Goal: Transaction & Acquisition: Purchase product/service

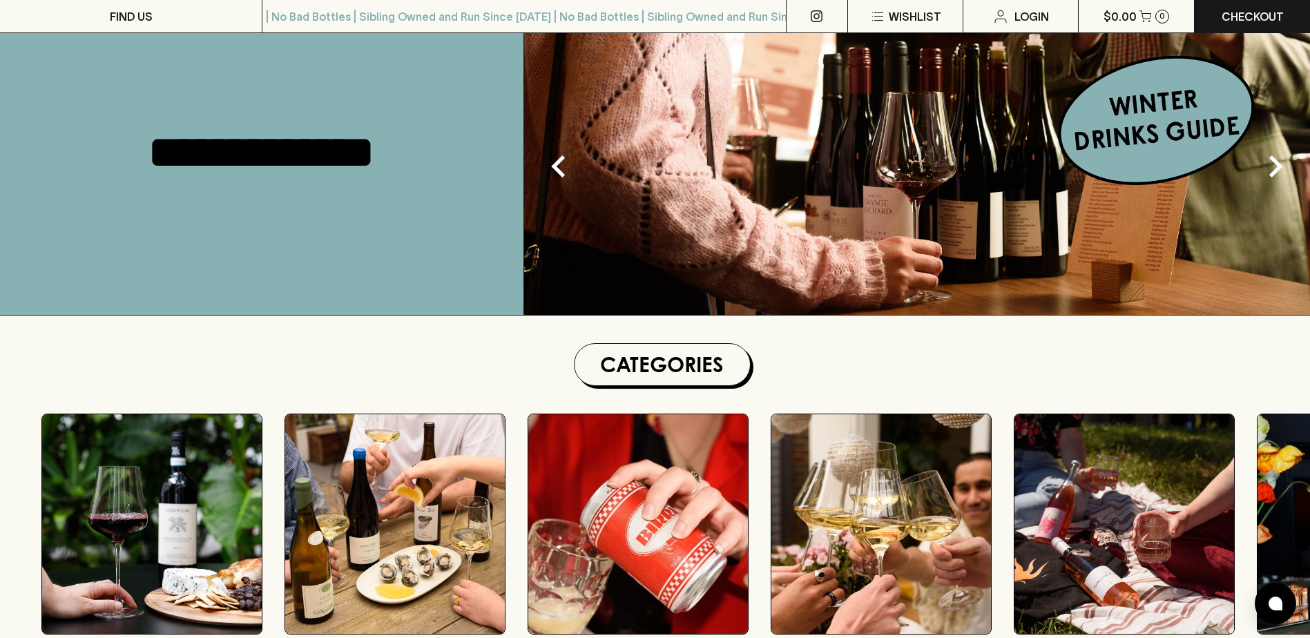
scroll to position [414, 0]
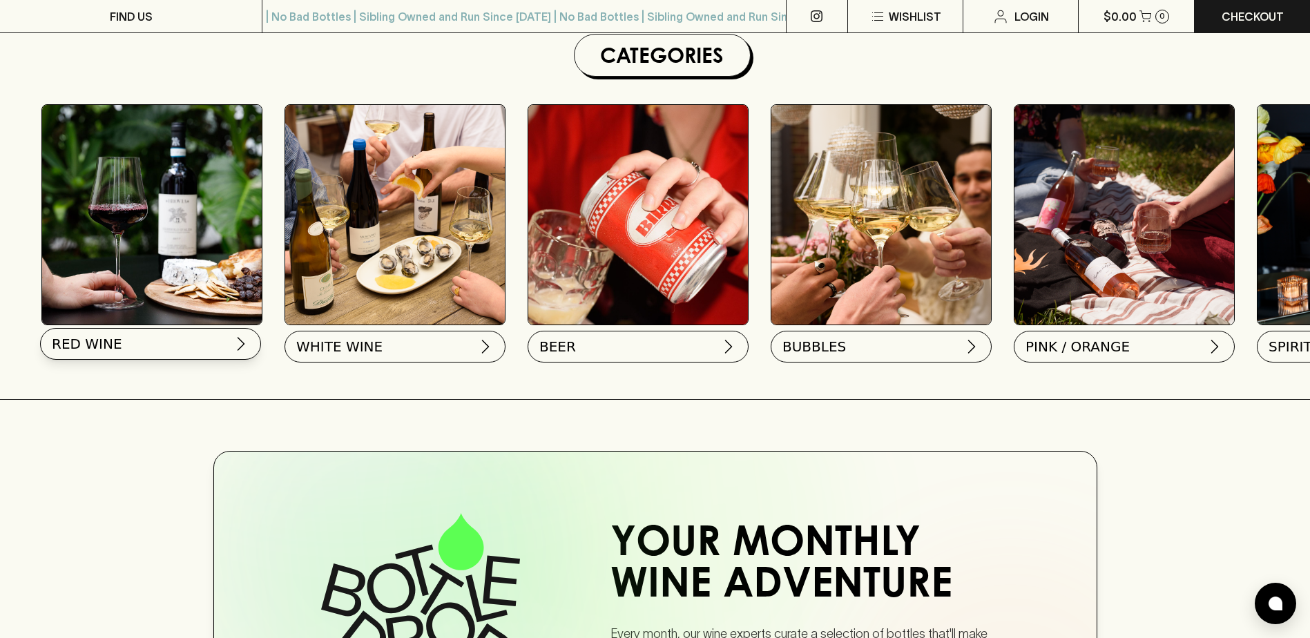
click at [179, 348] on button "RED WINE" at bounding box center [150, 344] width 221 height 32
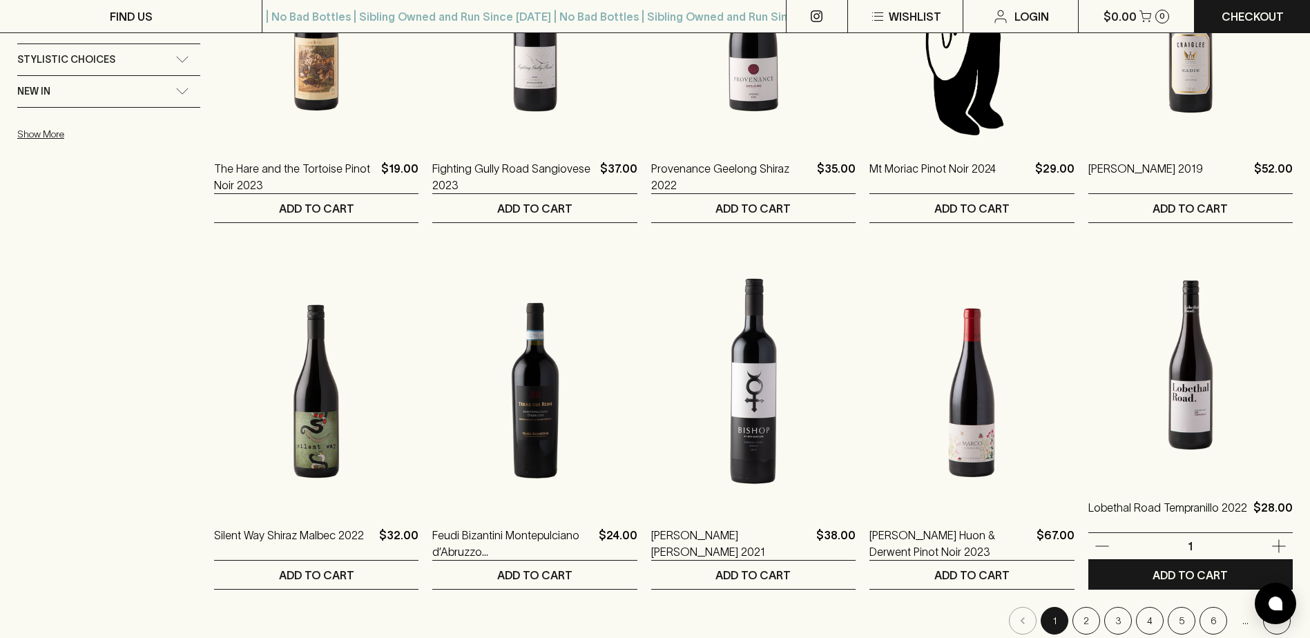
scroll to position [967, 0]
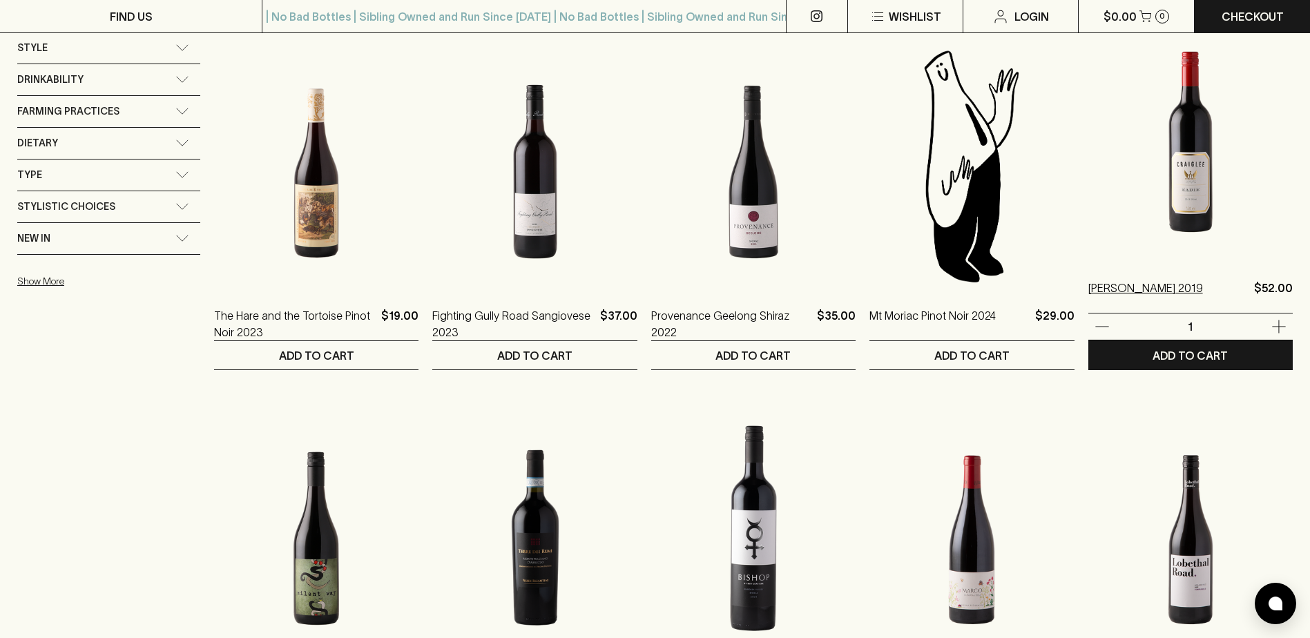
click at [1165, 287] on p "Craiglee Eadie Shiraz 2019" at bounding box center [1146, 296] width 115 height 33
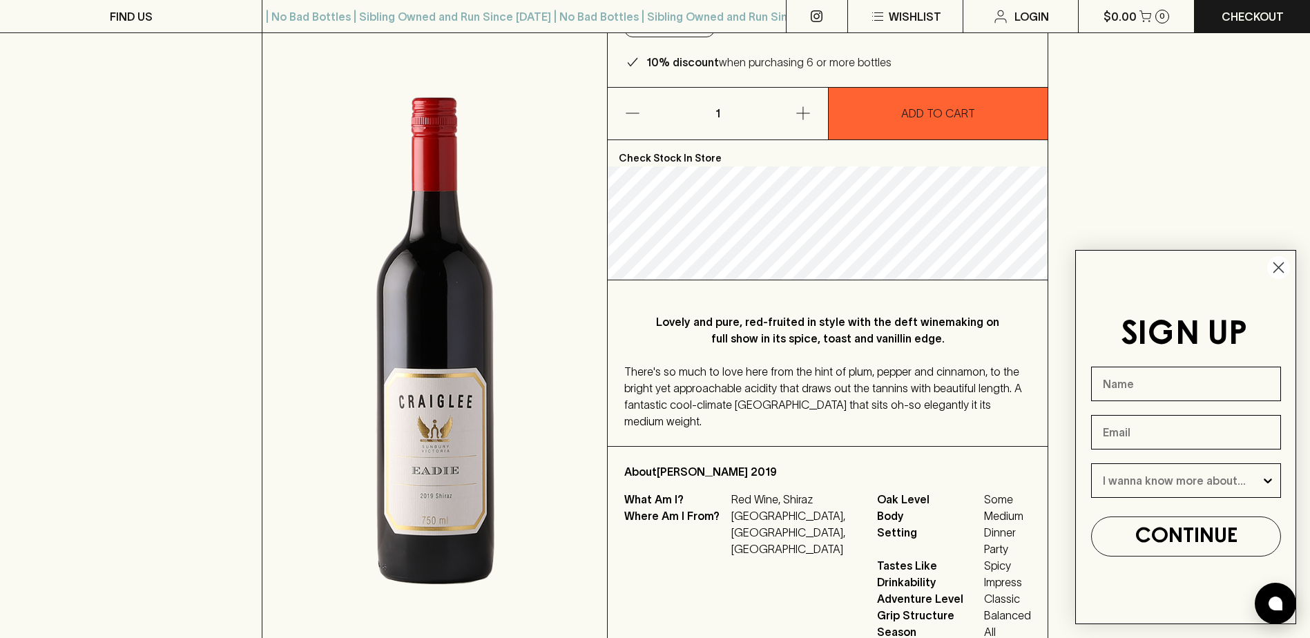
scroll to position [138, 0]
drag, startPoint x: 659, startPoint y: 452, endPoint x: 802, endPoint y: 452, distance: 143.0
click at [802, 462] on p "About Craiglee Eadie Shiraz 2019" at bounding box center [827, 470] width 406 height 17
drag, startPoint x: 802, startPoint y: 452, endPoint x: 785, endPoint y: 450, distance: 16.7
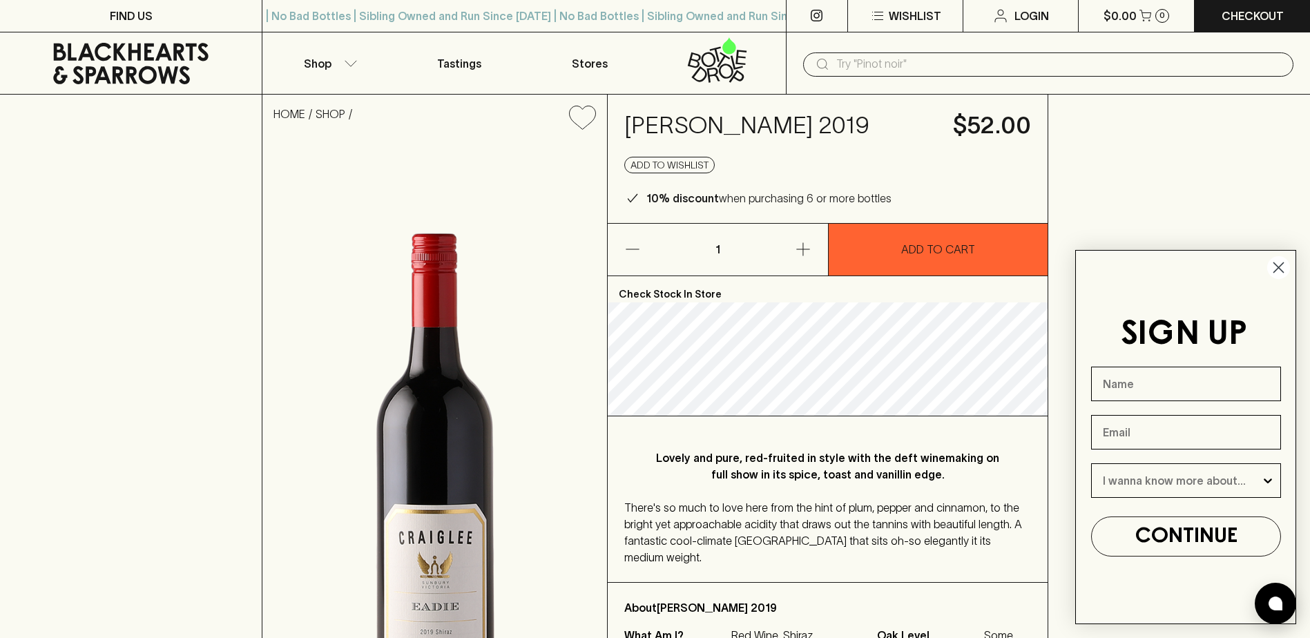
scroll to position [0, 0]
